Goal: Find specific page/section: Find specific page/section

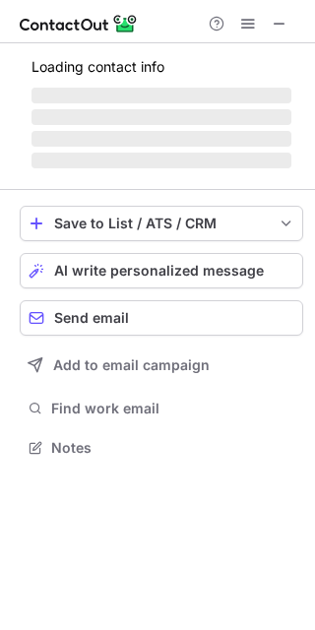
scroll to position [383, 315]
